Goal: Transaction & Acquisition: Purchase product/service

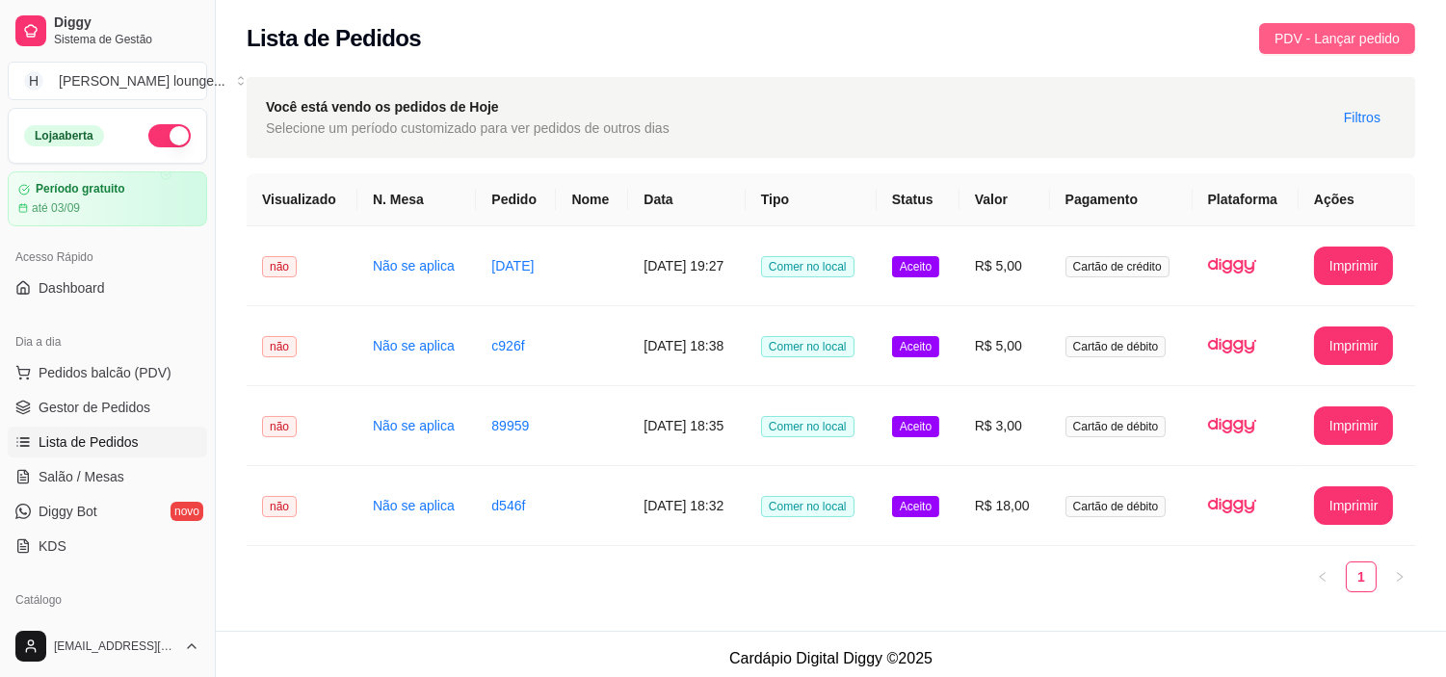
click at [1318, 23] on button "PDV - Lançar pedido" at bounding box center [1337, 38] width 156 height 31
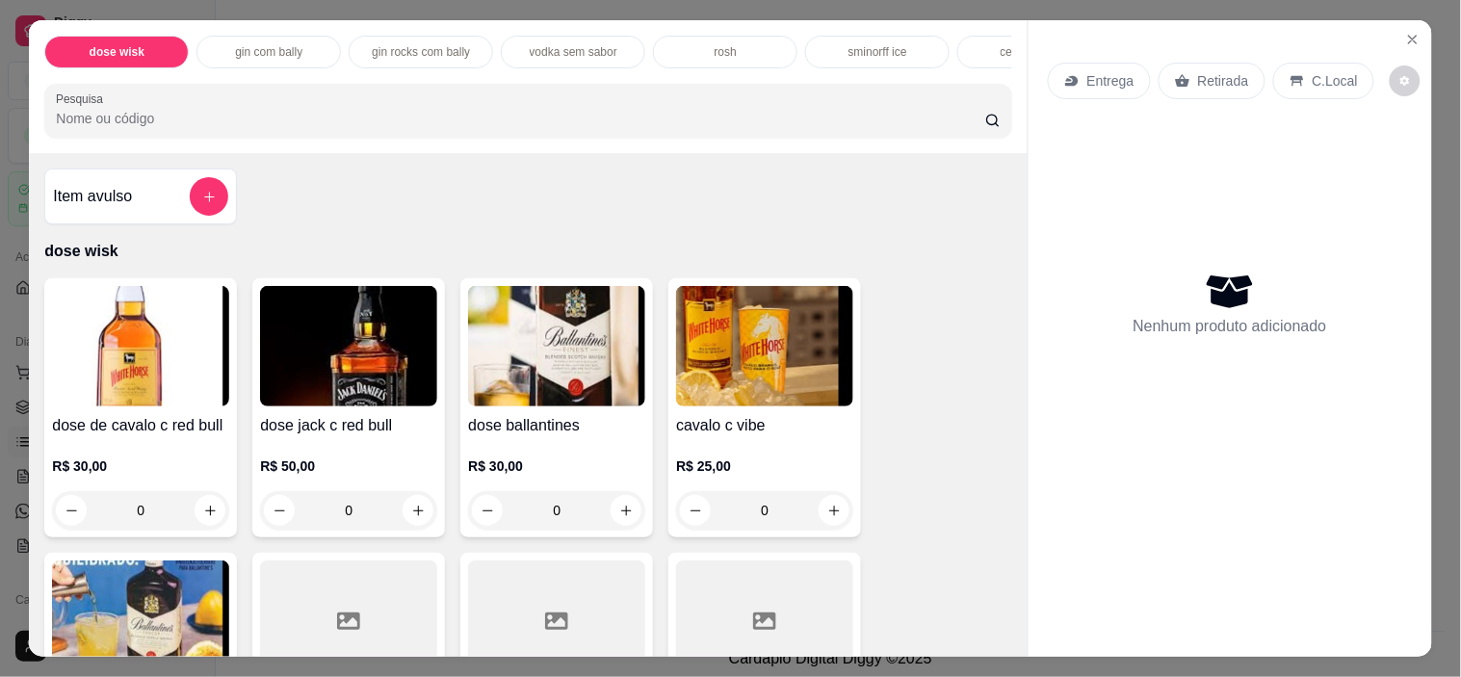
click at [1273, 81] on div "C.Local" at bounding box center [1323, 81] width 101 height 37
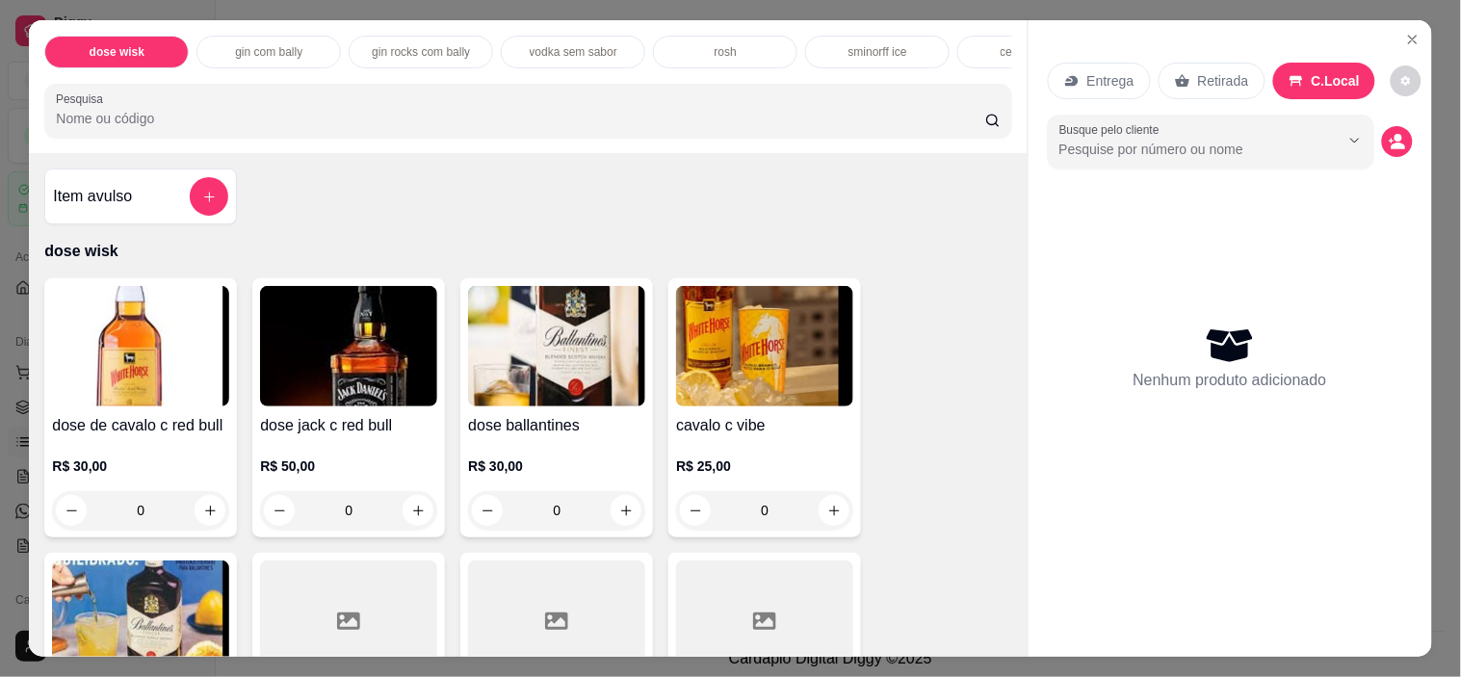
click at [862, 117] on input "Pesquisa" at bounding box center [520, 118] width 929 height 19
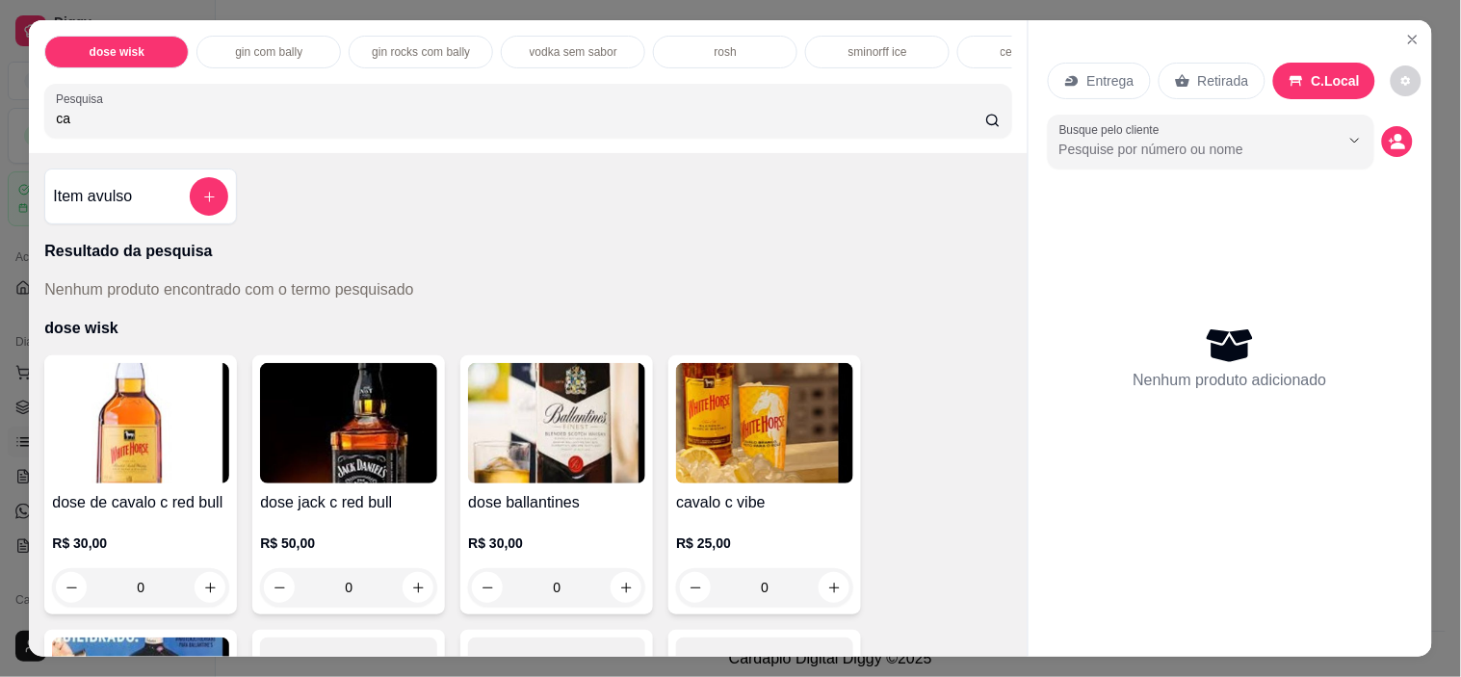
type input "c"
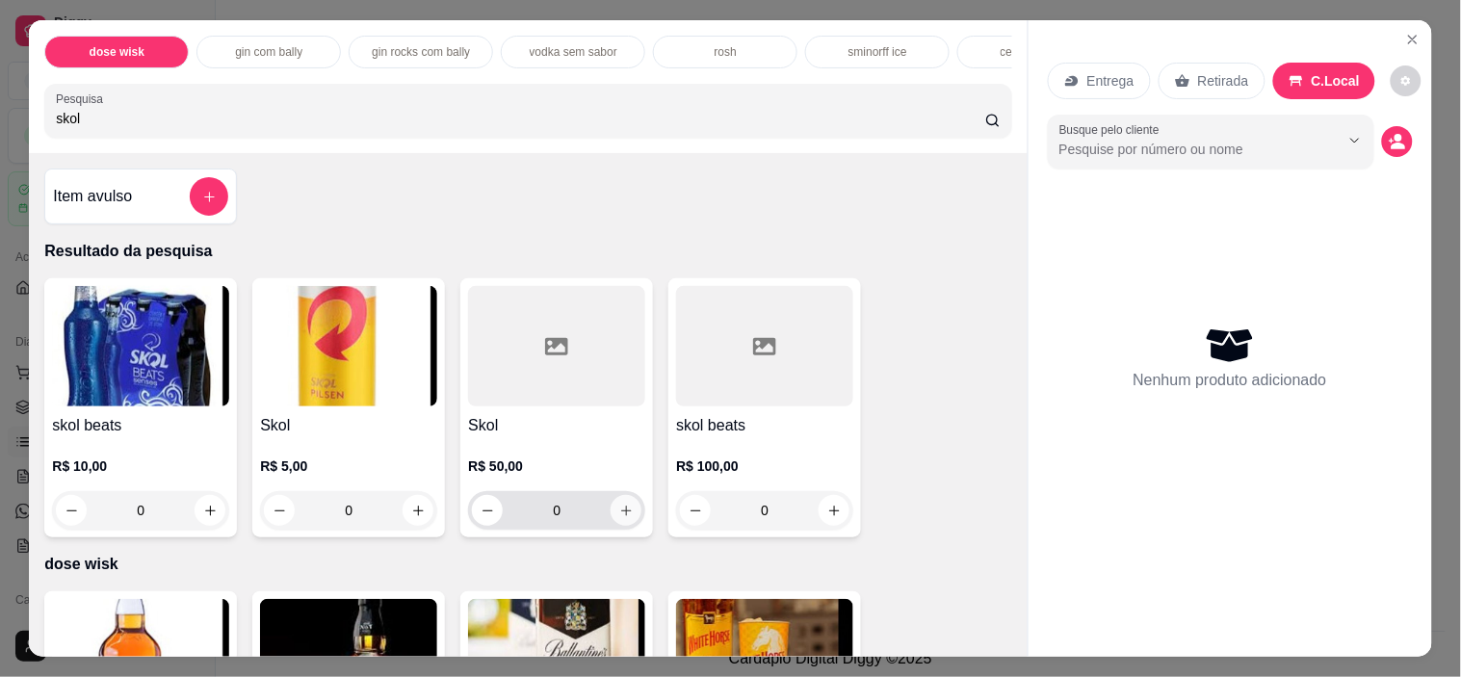
type input "skol"
click at [619, 518] on icon "increase-product-quantity" at bounding box center [626, 511] width 14 height 14
type input "1"
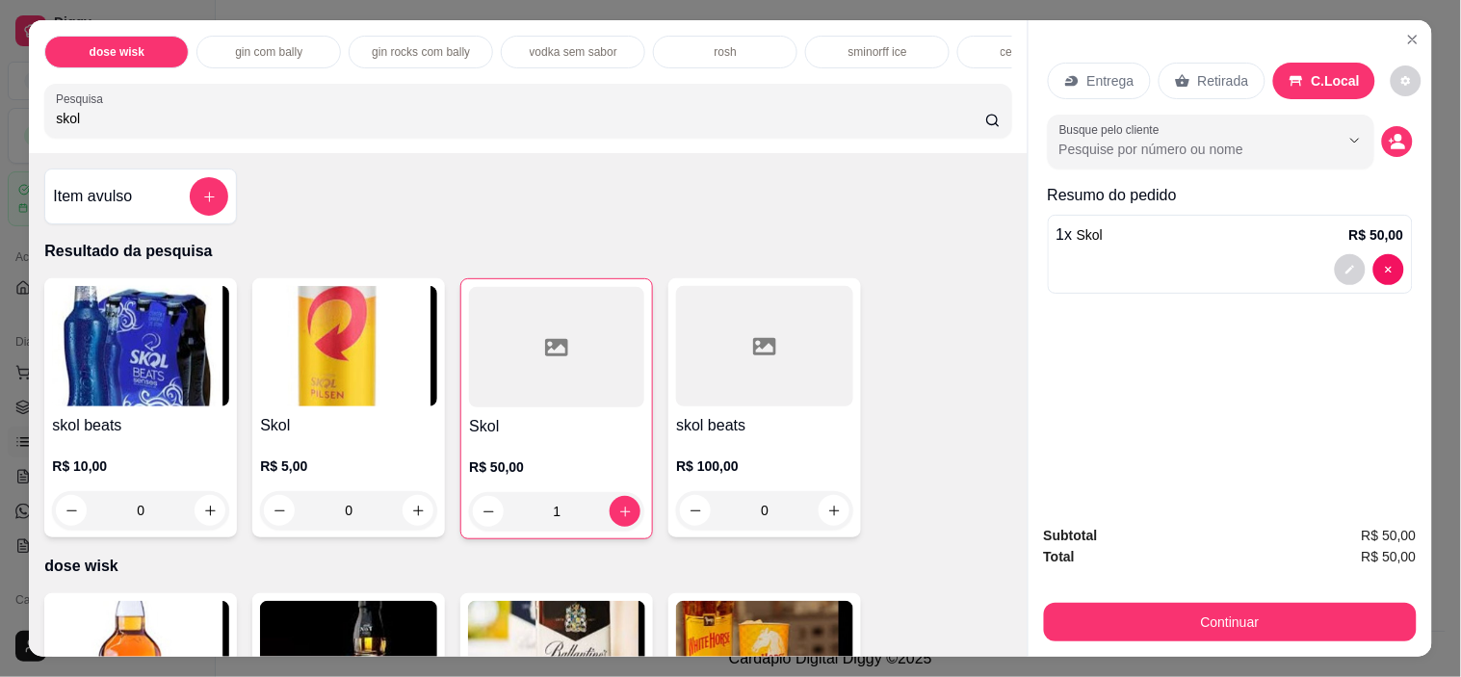
click at [1057, 598] on div "Continuar" at bounding box center [1230, 619] width 373 height 43
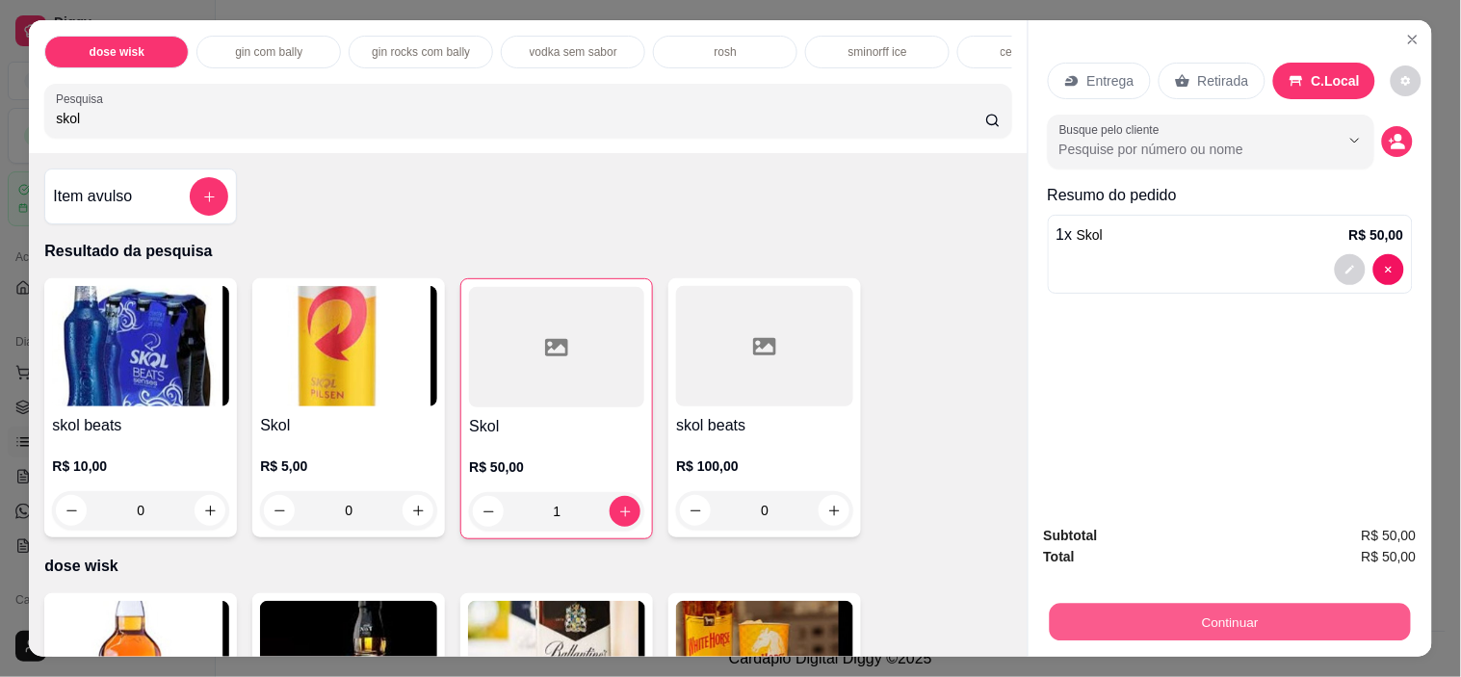
click at [1113, 611] on button "Continuar" at bounding box center [1229, 623] width 361 height 38
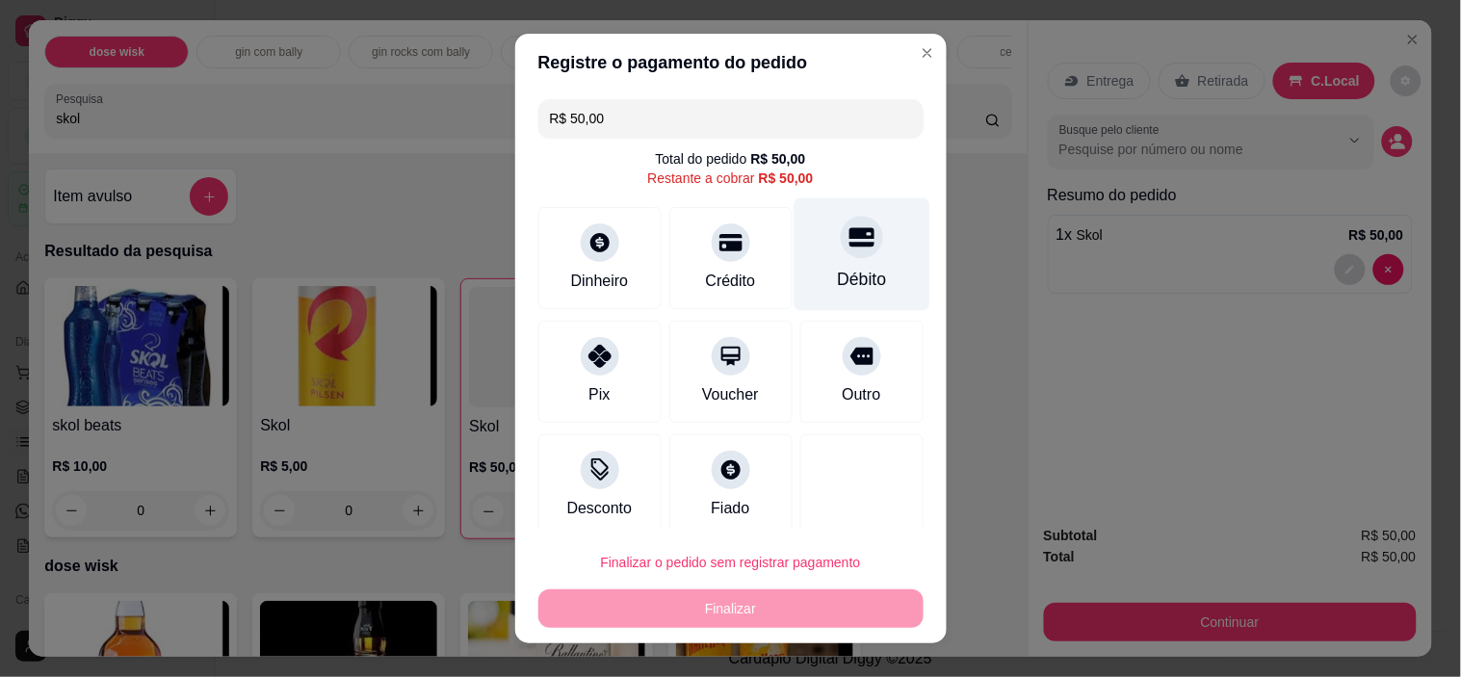
click at [796, 246] on div "Débito" at bounding box center [862, 254] width 136 height 113
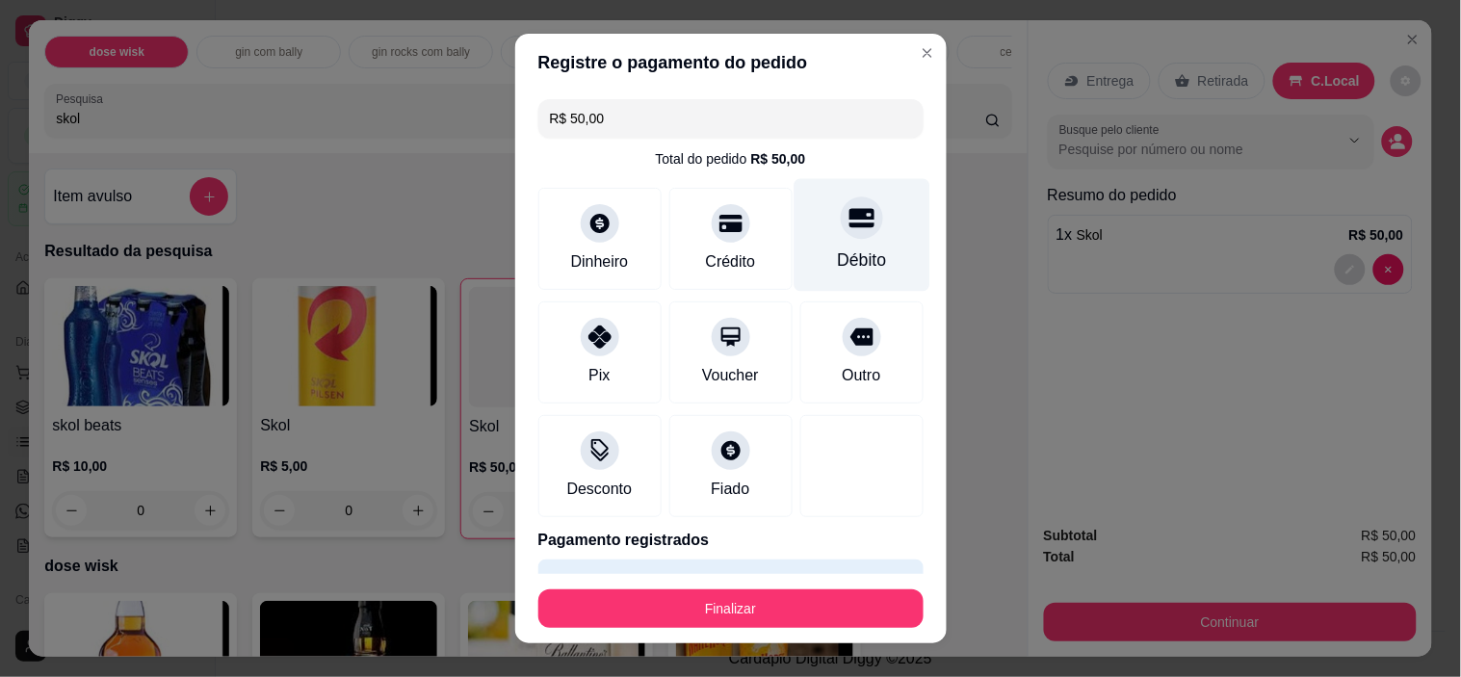
type input "R$ 0,00"
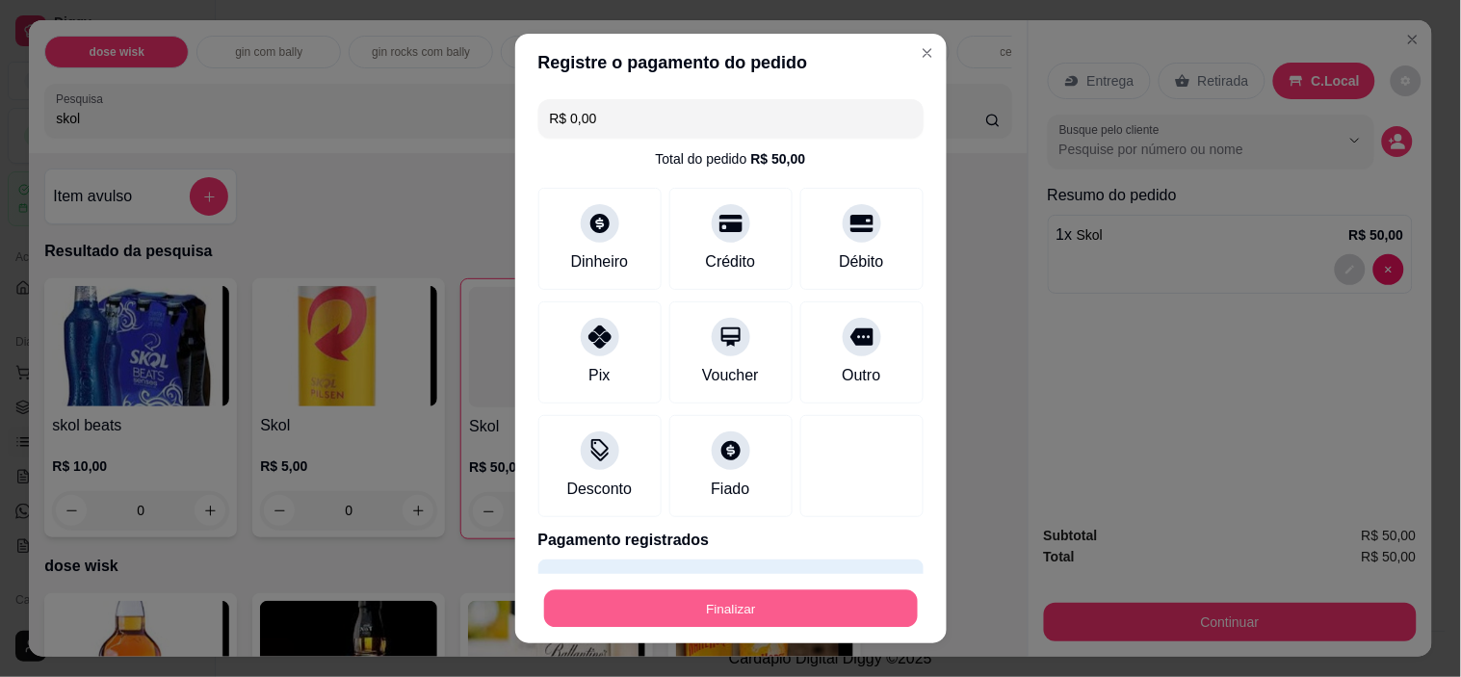
click at [703, 601] on button "Finalizar" at bounding box center [731, 608] width 374 height 38
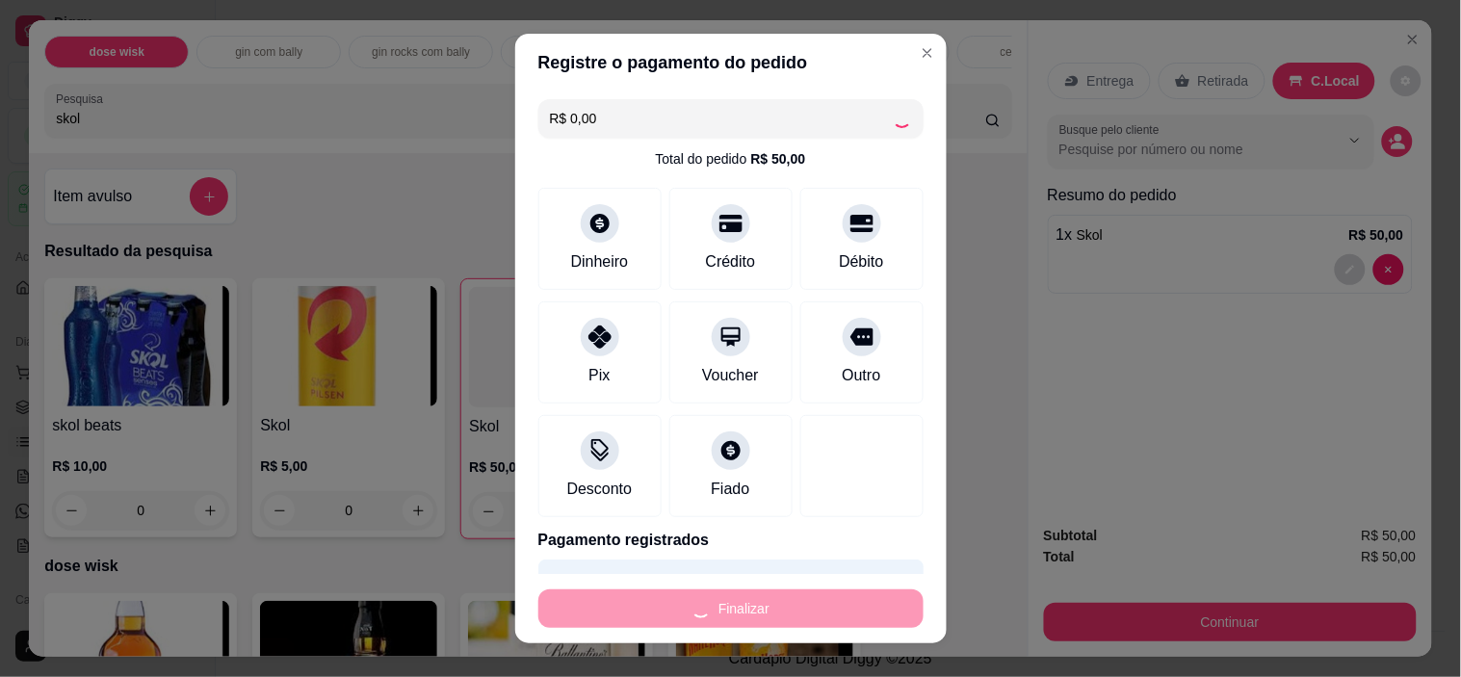
type input "0"
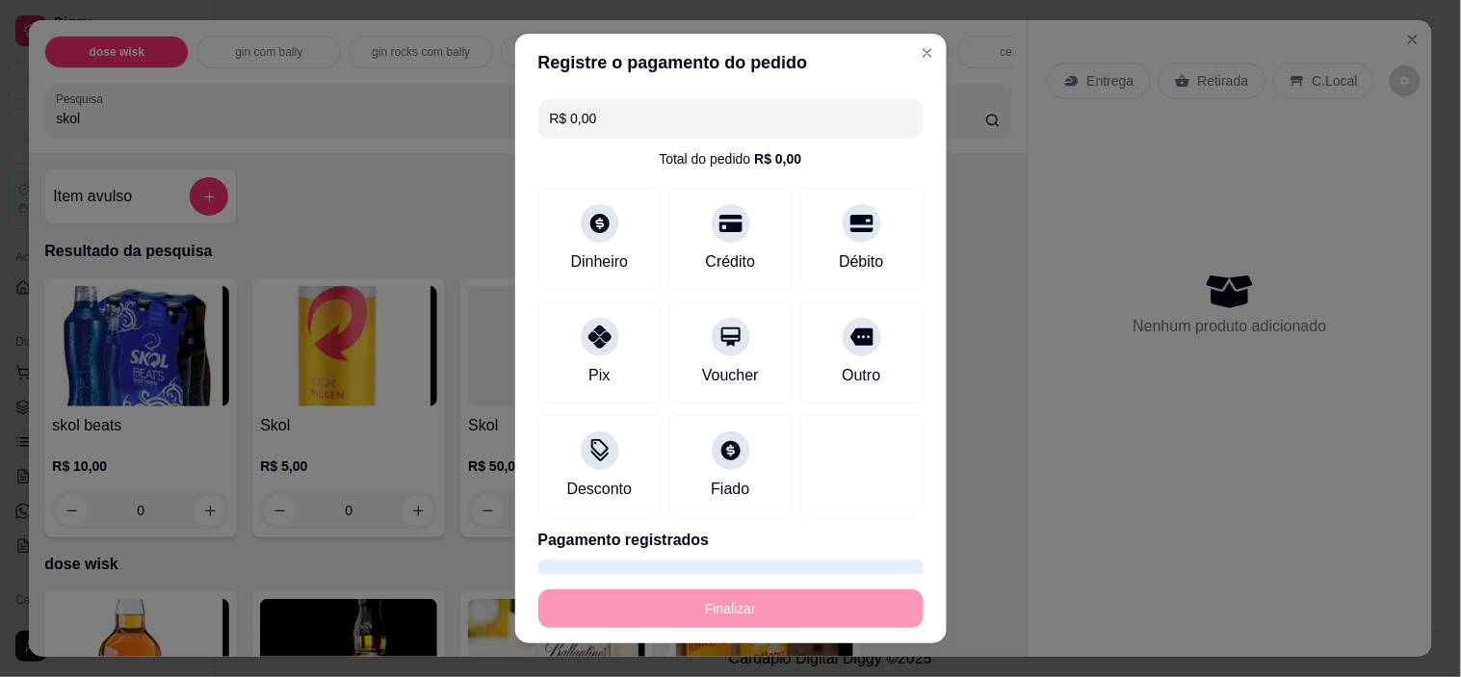
type input "-R$ 50,00"
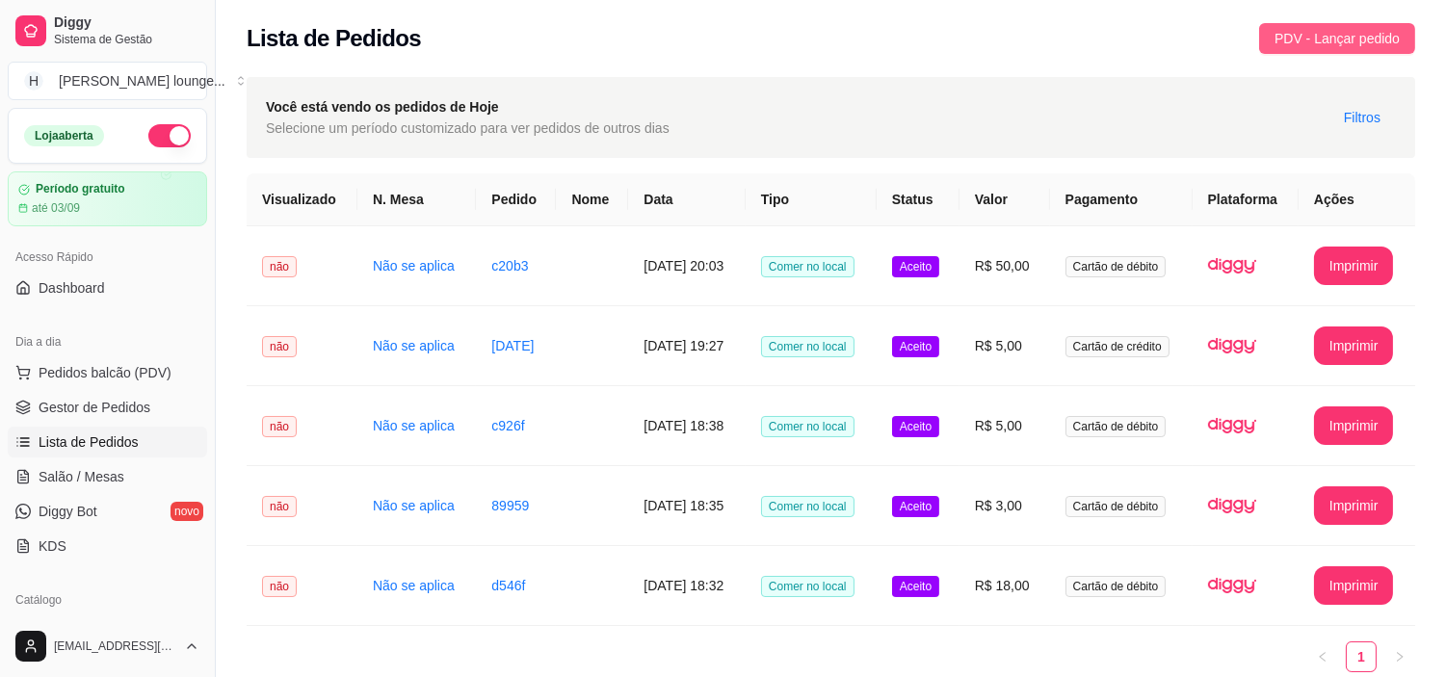
click at [1369, 29] on span "PDV - Lançar pedido" at bounding box center [1336, 38] width 125 height 21
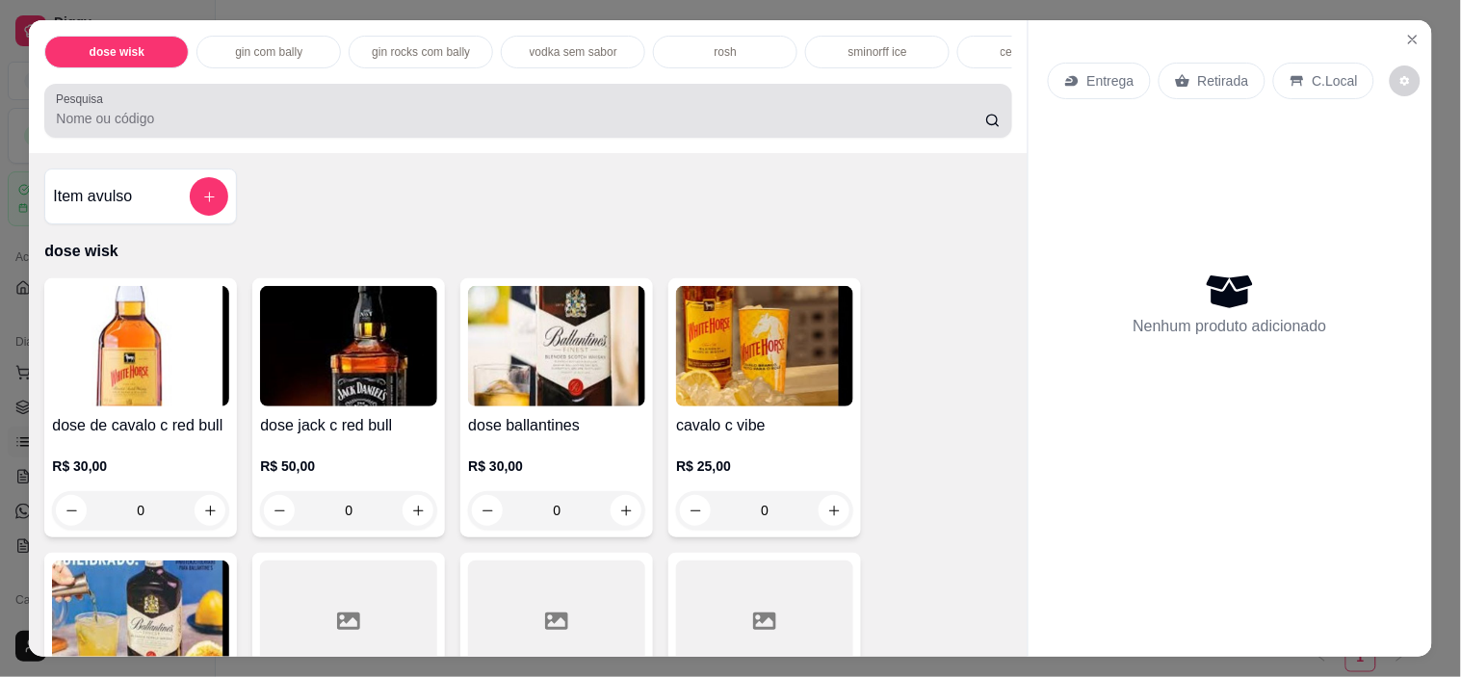
click at [842, 101] on div at bounding box center [528, 110] width 944 height 39
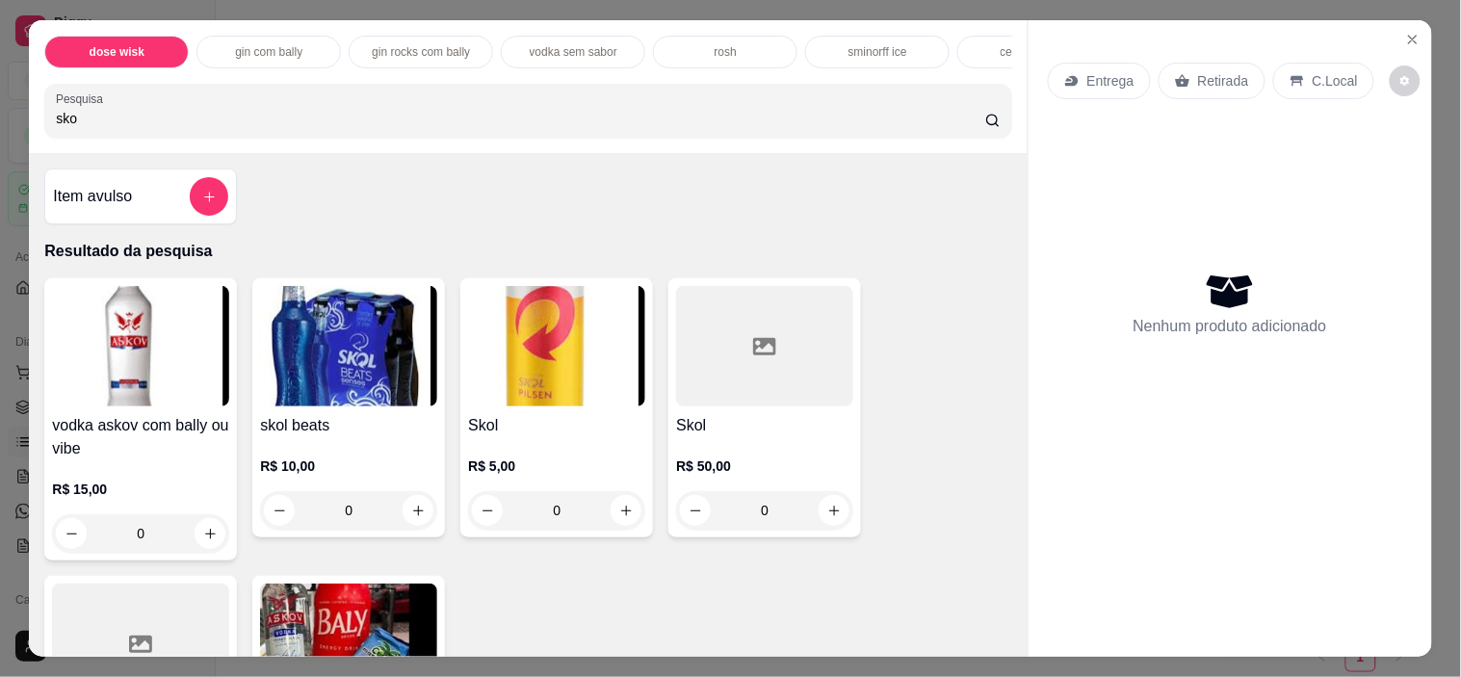
type input "skol"
